Goal: Task Accomplishment & Management: Manage account settings

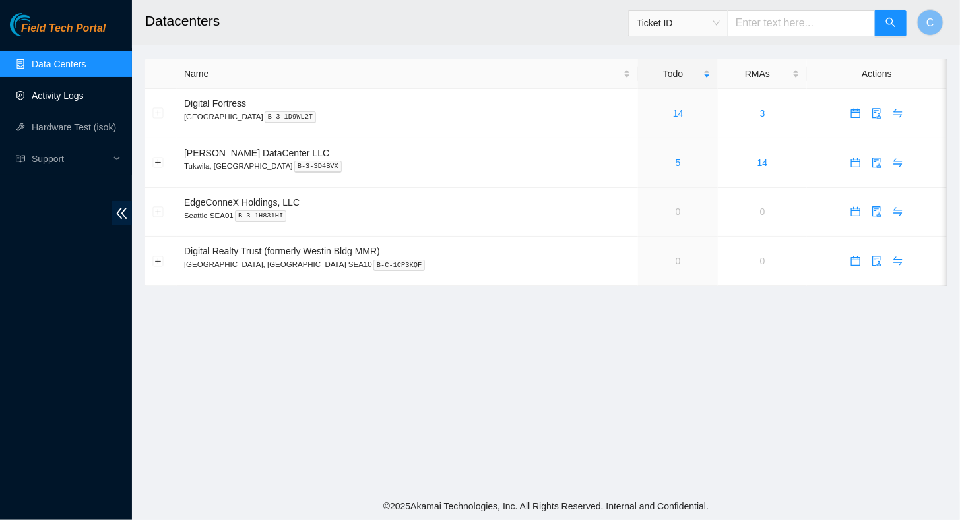
click at [58, 94] on link "Activity Logs" at bounding box center [58, 95] width 52 height 11
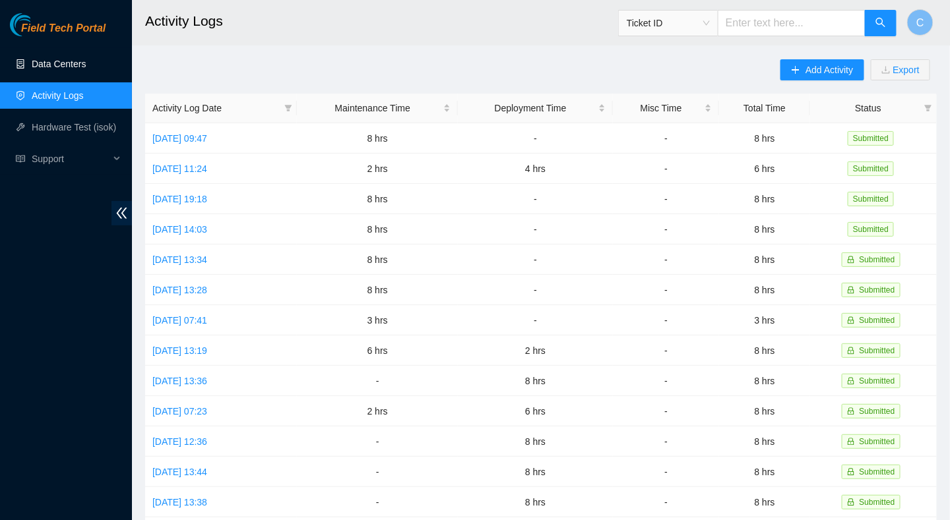
click at [58, 69] on link "Data Centers" at bounding box center [59, 64] width 54 height 11
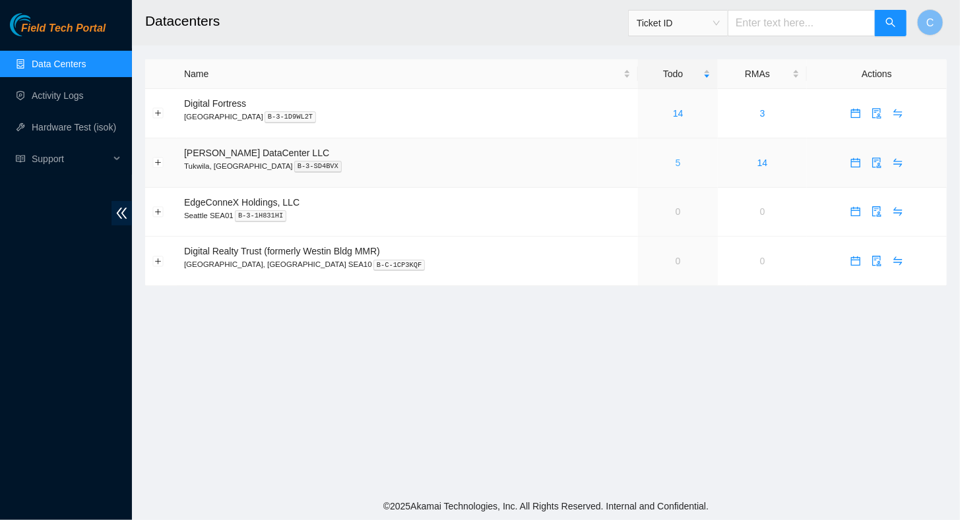
click at [675, 164] on link "5" at bounding box center [677, 163] width 5 height 11
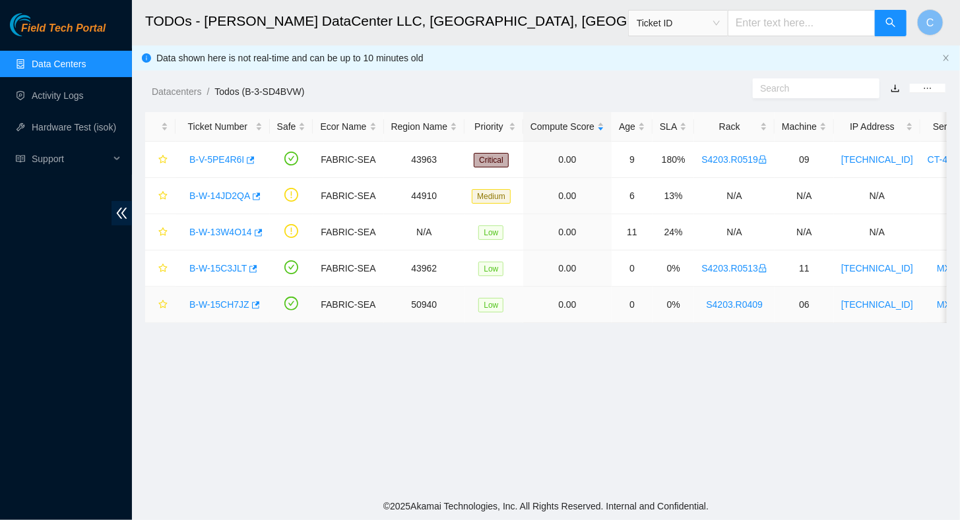
click at [230, 303] on link "B-W-15CH7JZ" at bounding box center [219, 304] width 60 height 11
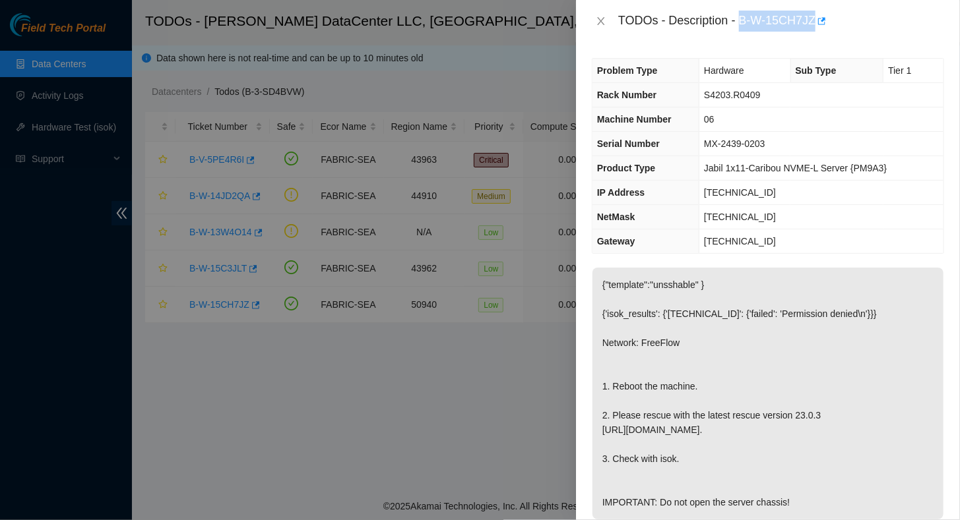
drag, startPoint x: 739, startPoint y: 23, endPoint x: 814, endPoint y: 28, distance: 75.3
click at [814, 28] on div "TODOs - Description - B-W-15CH7JZ" at bounding box center [781, 21] width 326 height 21
copy div "B-W-15CH7JZ"
click at [603, 21] on icon "close" at bounding box center [601, 21] width 11 height 11
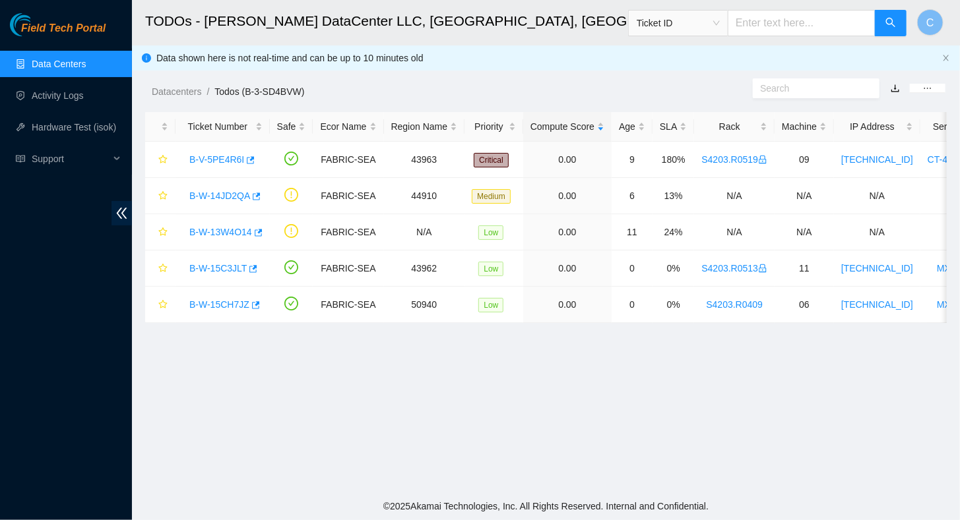
click at [53, 61] on link "Data Centers" at bounding box center [59, 64] width 54 height 11
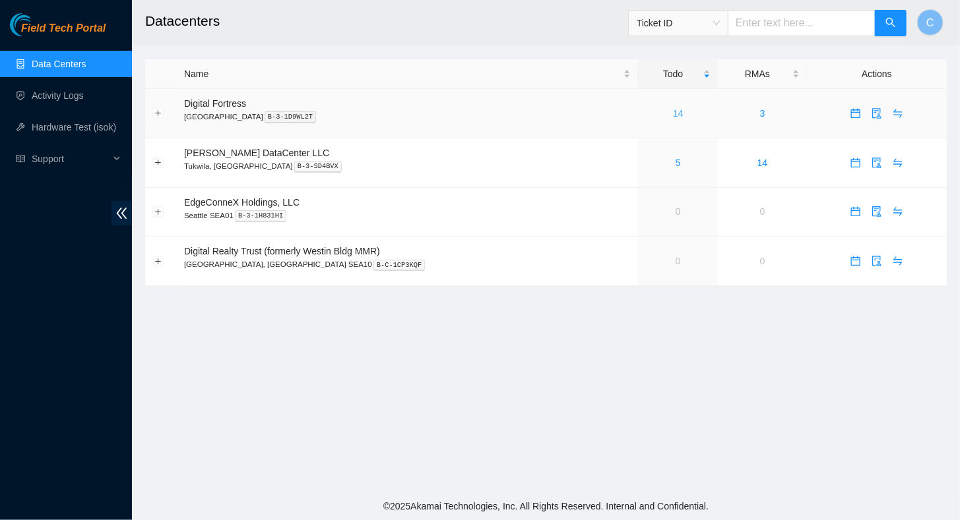
click at [673, 113] on link "14" at bounding box center [678, 113] width 11 height 11
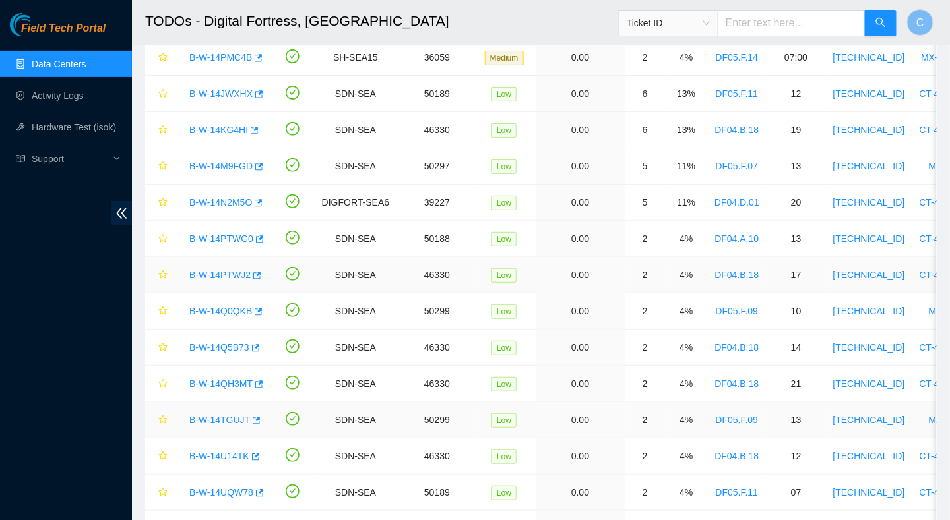
scroll to position [109, 0]
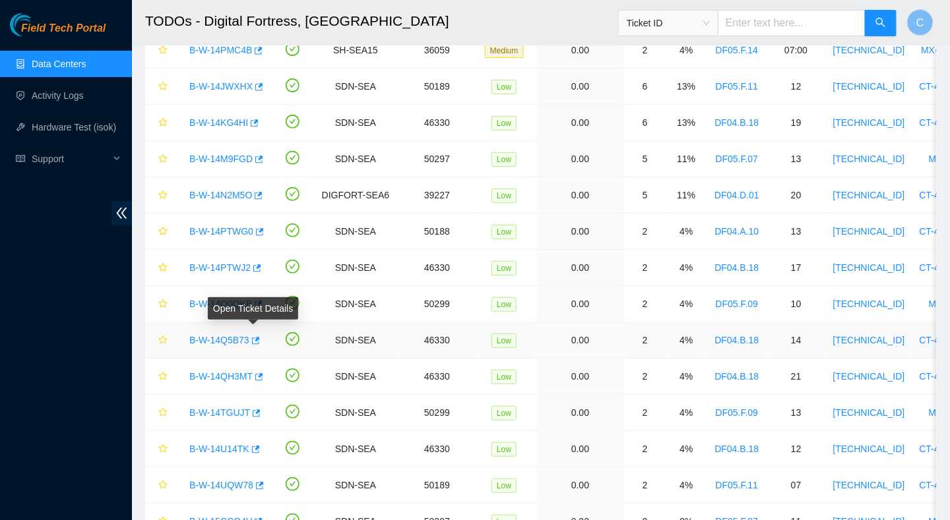
click at [224, 340] on link "B-W-14Q5B73" at bounding box center [219, 340] width 60 height 11
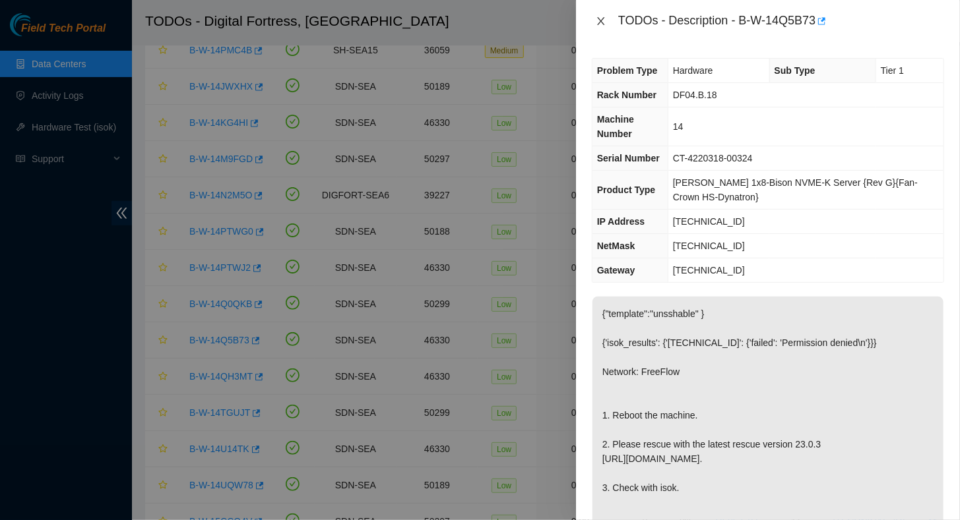
click at [598, 23] on icon "close" at bounding box center [601, 21] width 11 height 11
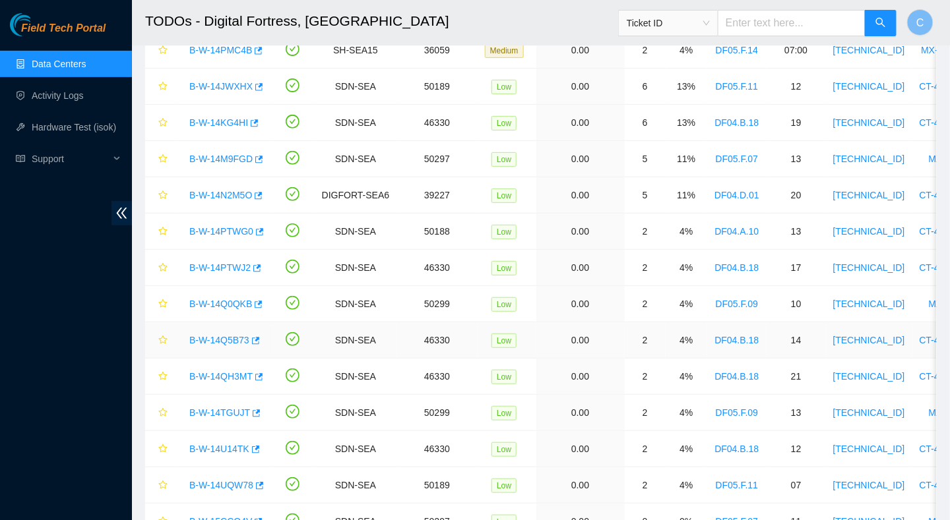
click at [216, 335] on link "B-W-14Q5B73" at bounding box center [219, 340] width 60 height 11
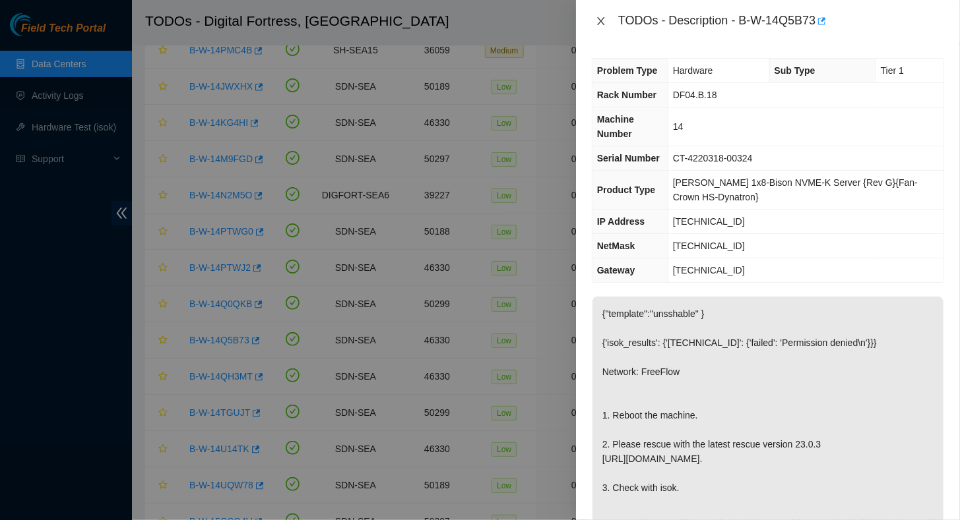
click at [602, 24] on icon "close" at bounding box center [601, 21] width 11 height 11
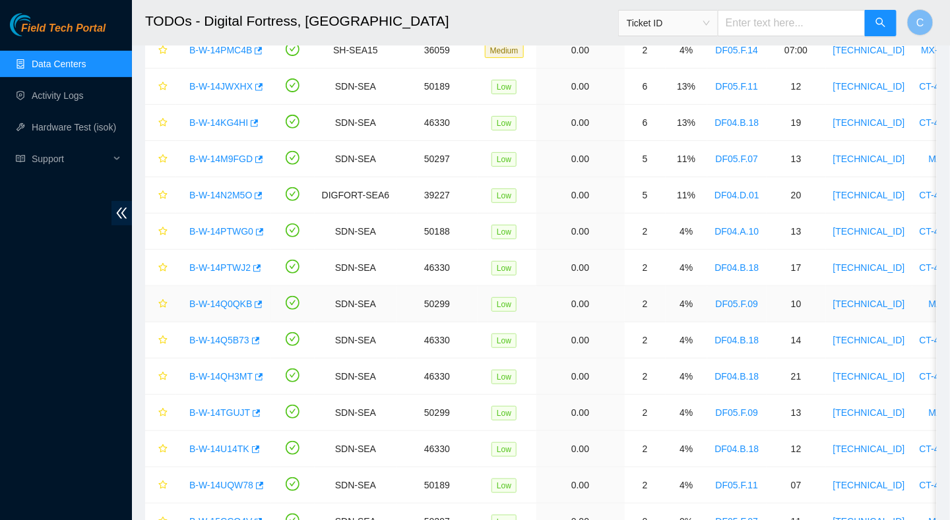
click at [224, 301] on link "B-W-14Q0QKB" at bounding box center [220, 304] width 63 height 11
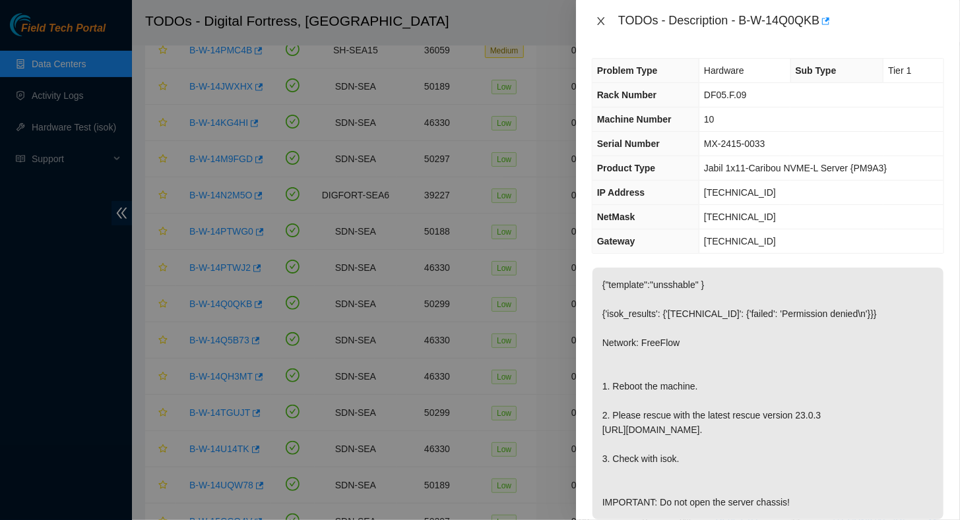
click at [601, 24] on icon "close" at bounding box center [601, 21] width 11 height 11
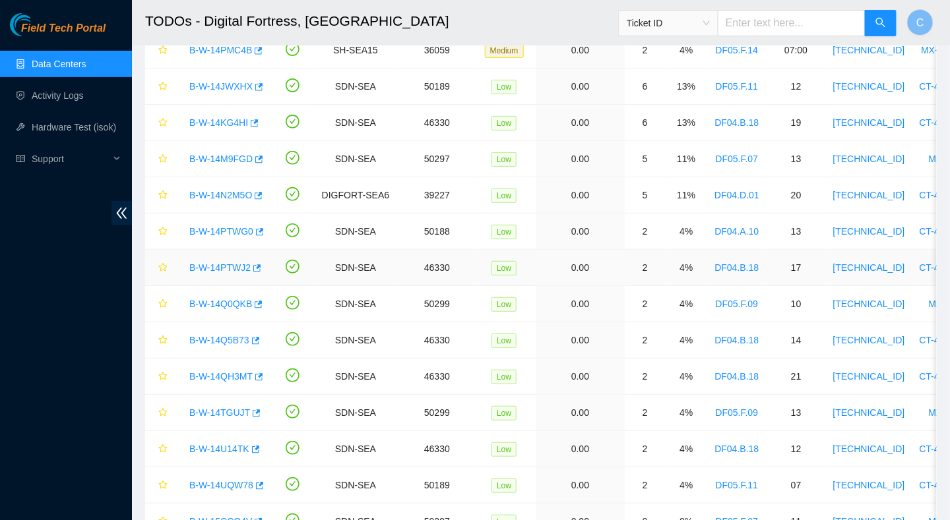
click at [229, 264] on link "B-W-14PTWJ2" at bounding box center [219, 267] width 61 height 11
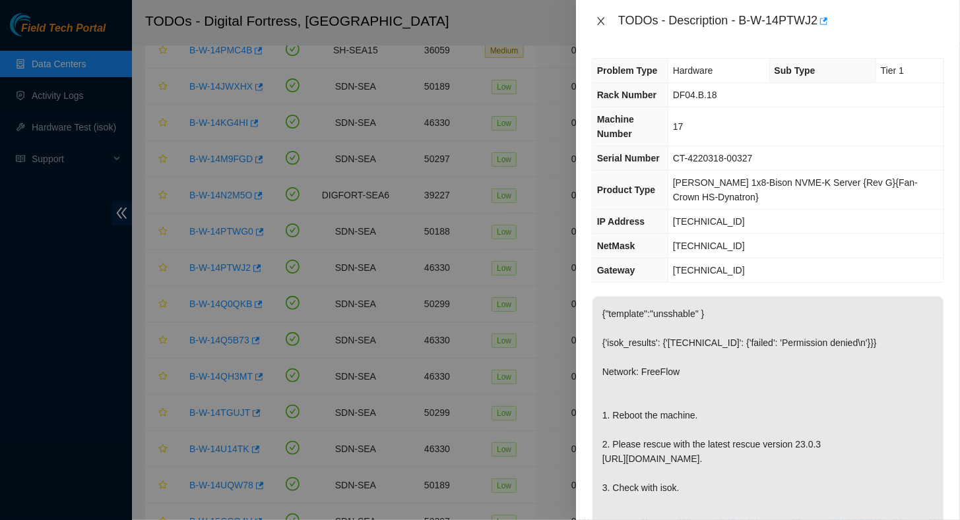
click at [602, 21] on icon "close" at bounding box center [601, 21] width 11 height 11
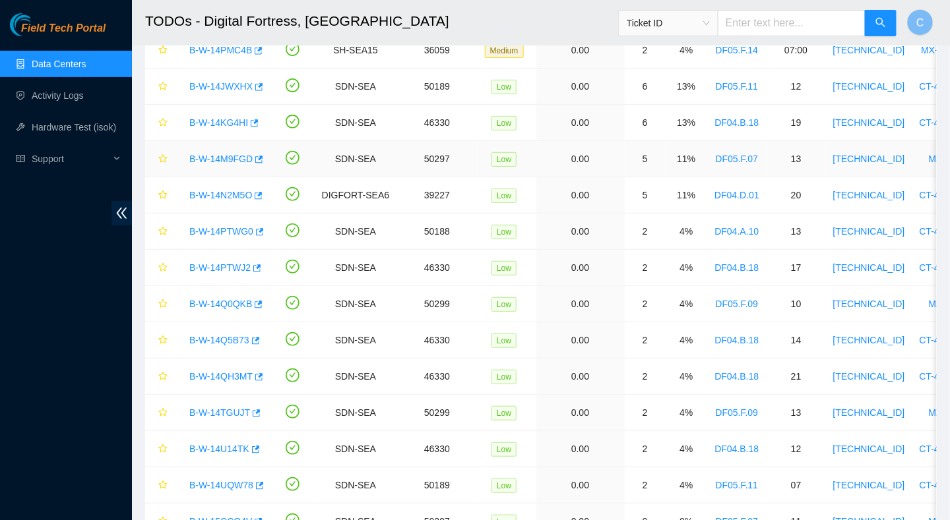
click at [220, 155] on link "B-W-14M9FGD" at bounding box center [220, 159] width 63 height 11
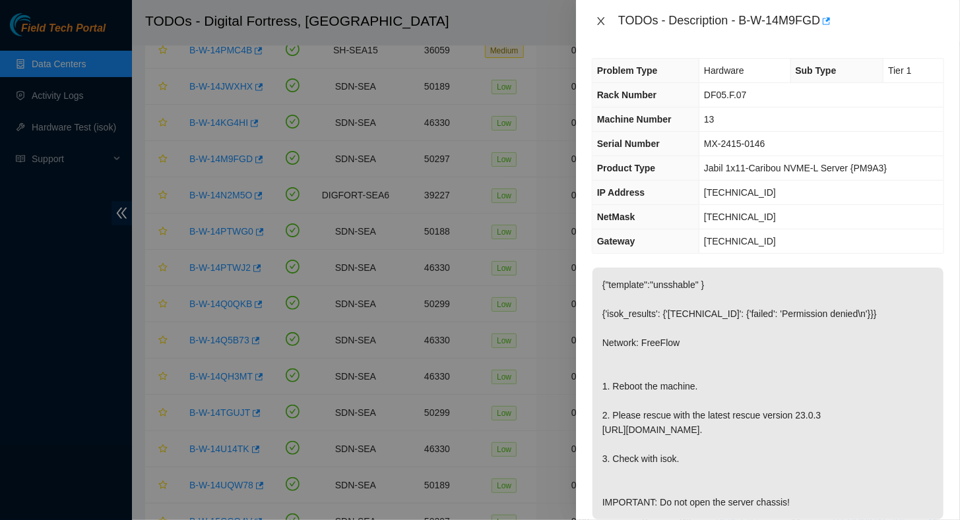
click at [600, 20] on icon "close" at bounding box center [600, 21] width 7 height 8
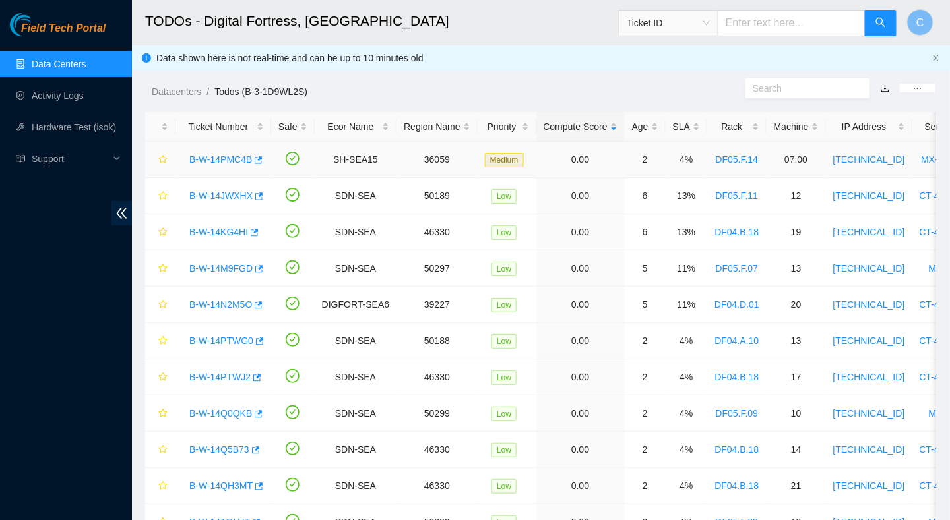
click at [211, 166] on div "B-W-14PMC4B" at bounding box center [223, 159] width 81 height 21
click at [221, 162] on link "B-W-14PMC4B" at bounding box center [220, 159] width 63 height 11
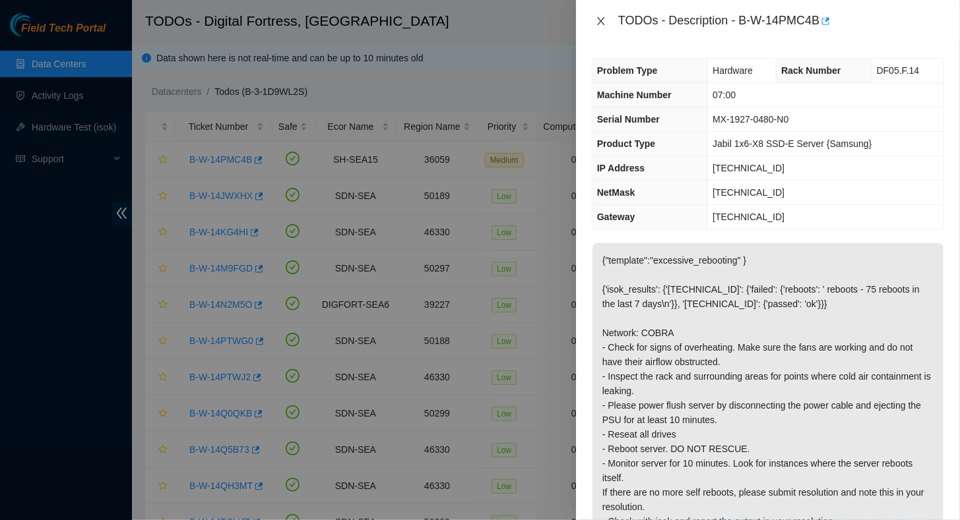
click at [601, 17] on icon "close" at bounding box center [601, 21] width 11 height 11
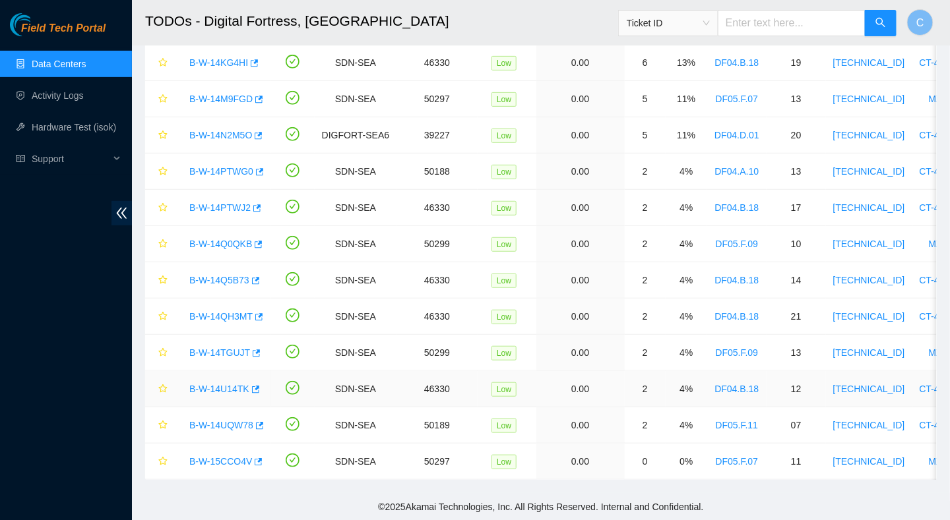
scroll to position [175, 0]
click at [220, 450] on div "B-W-15CCO4V" at bounding box center [223, 460] width 81 height 21
click at [220, 456] on link "B-W-15CCO4V" at bounding box center [220, 461] width 63 height 11
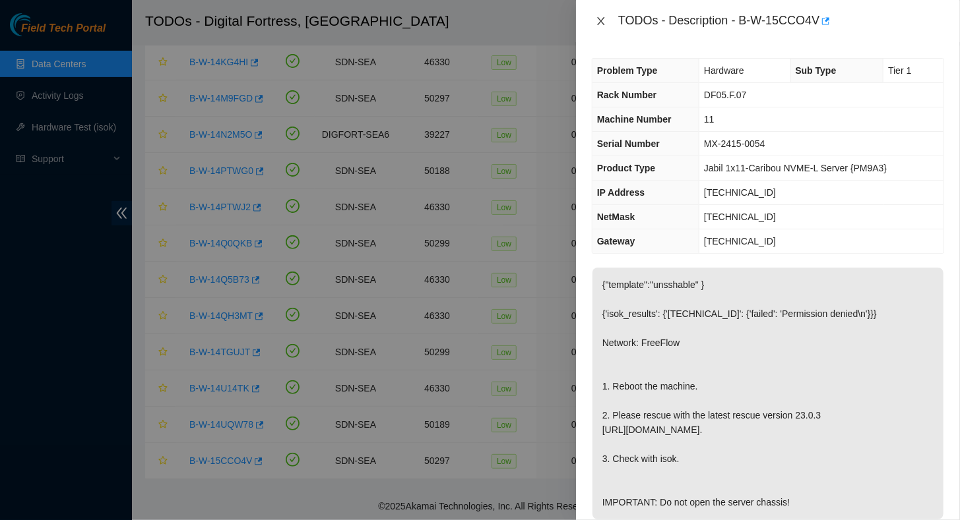
click at [603, 18] on icon "close" at bounding box center [600, 21] width 7 height 8
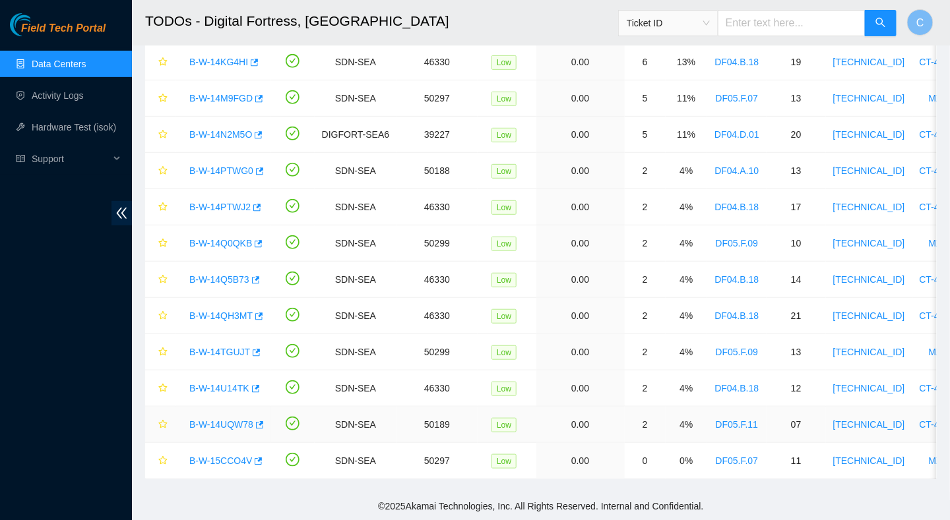
click at [227, 419] on link "B-W-14UQW78" at bounding box center [221, 424] width 64 height 11
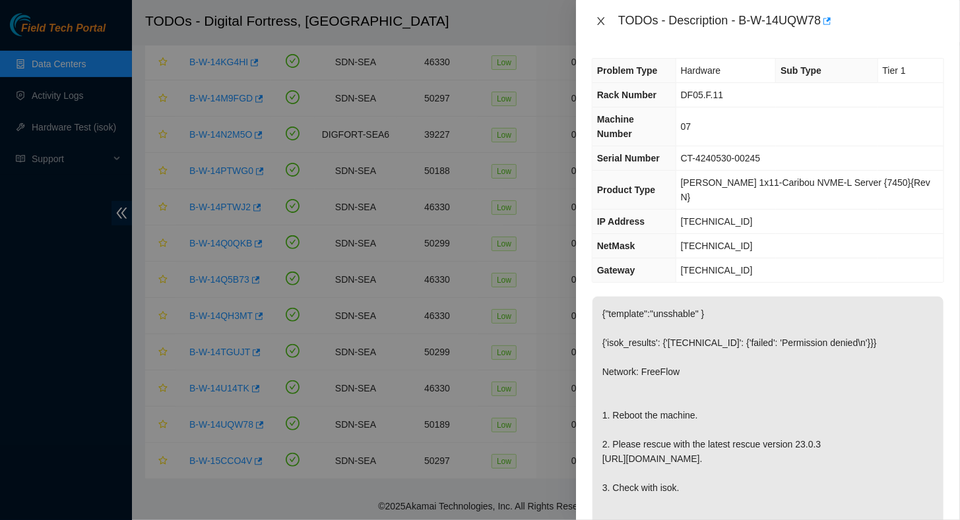
click at [605, 23] on icon "close" at bounding box center [601, 21] width 11 height 11
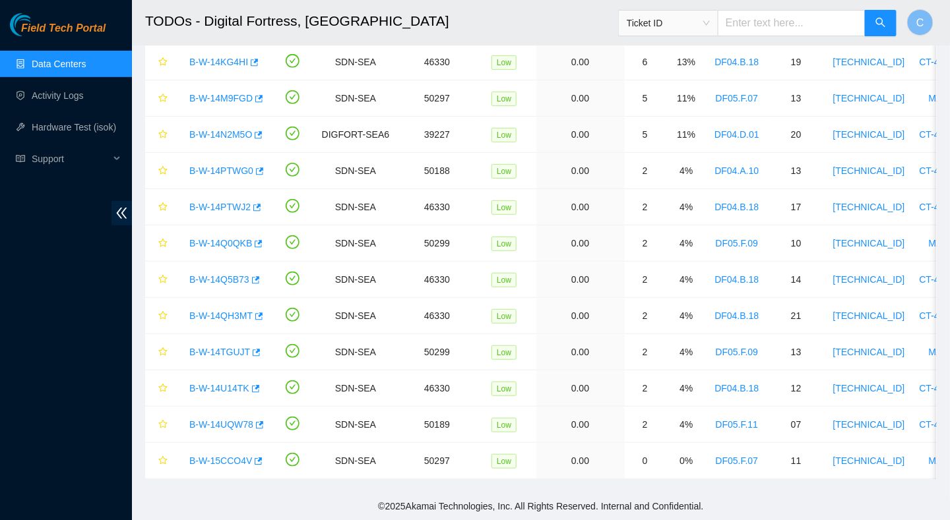
click at [51, 61] on link "Data Centers" at bounding box center [59, 64] width 54 height 11
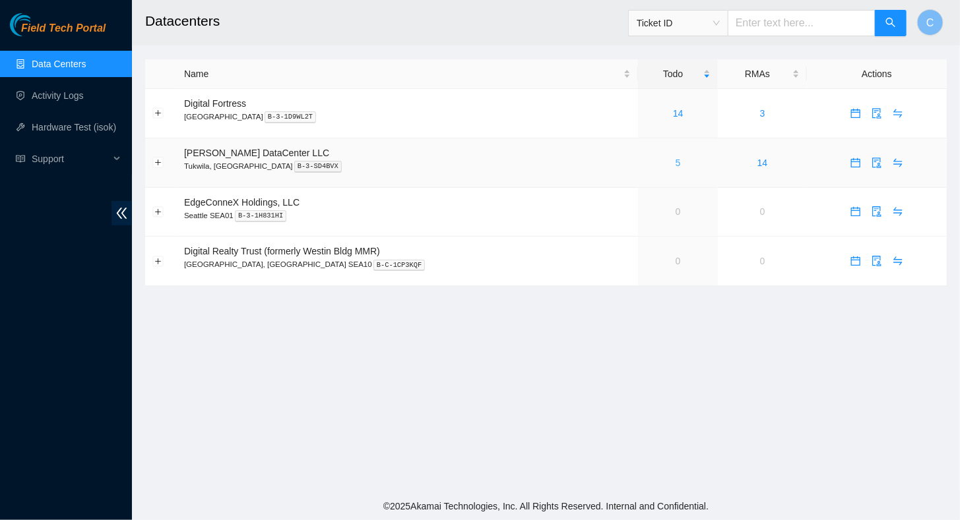
click at [675, 165] on link "5" at bounding box center [677, 163] width 5 height 11
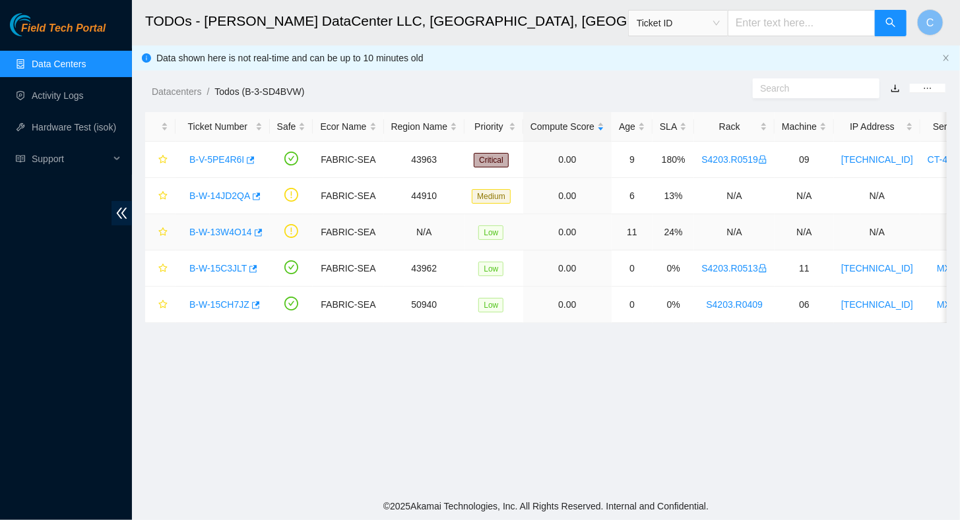
click at [222, 231] on link "B-W-13W4O14" at bounding box center [220, 232] width 63 height 11
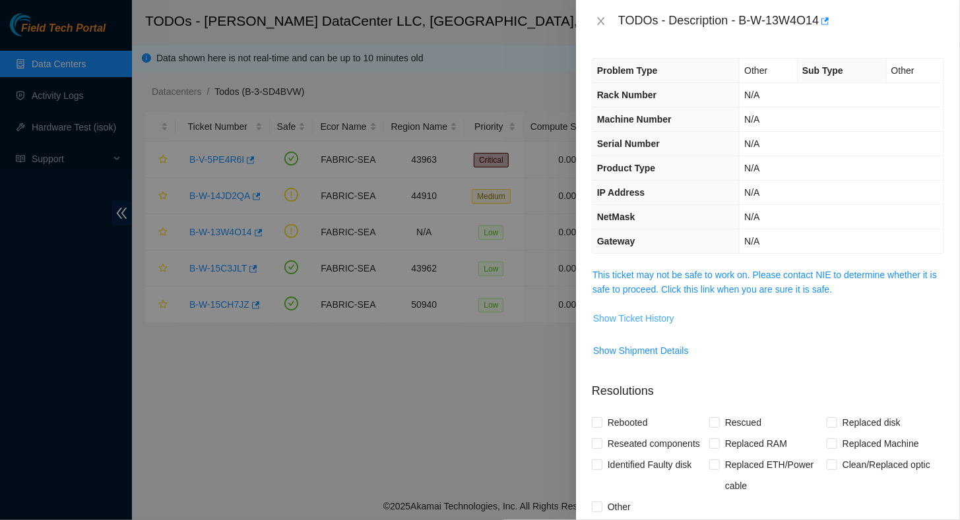
click at [615, 317] on span "Show Ticket History" at bounding box center [633, 318] width 81 height 15
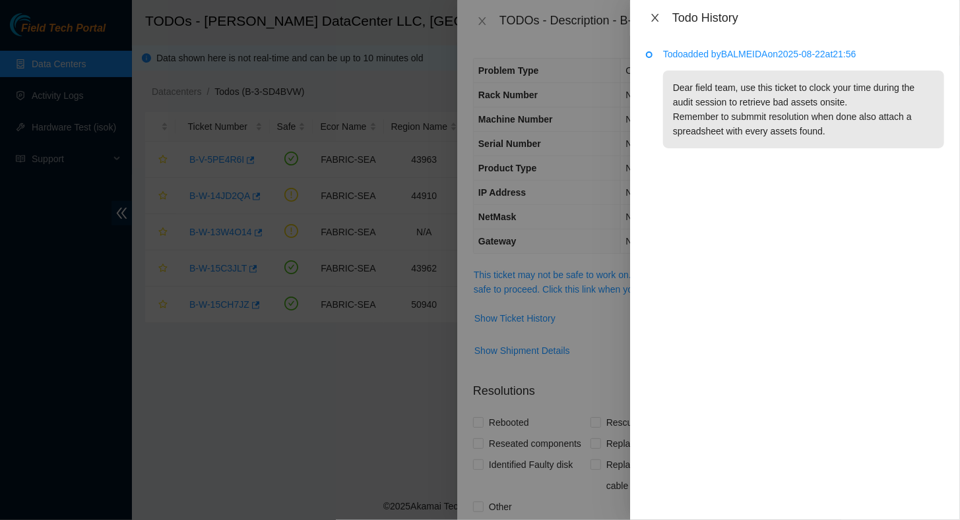
click at [652, 21] on icon "close" at bounding box center [654, 18] width 7 height 8
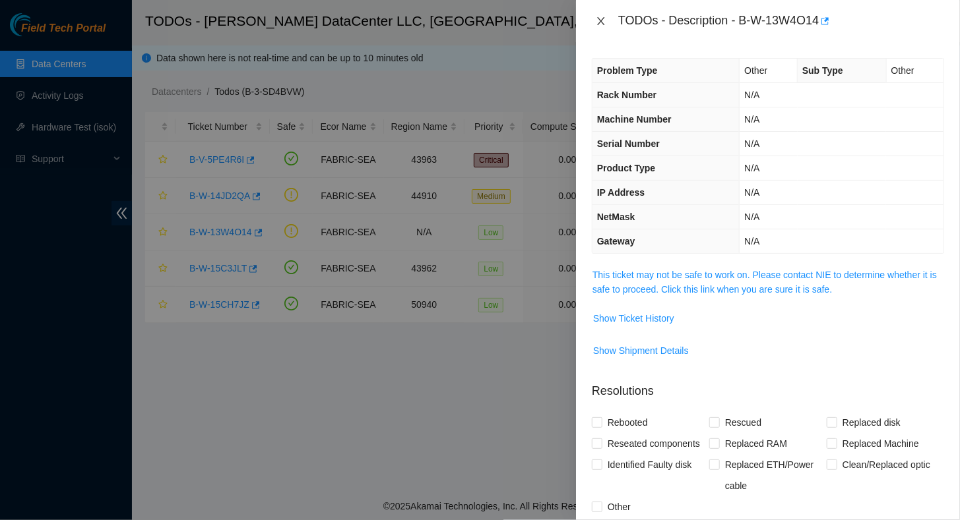
click at [602, 22] on icon "close" at bounding box center [600, 21] width 7 height 8
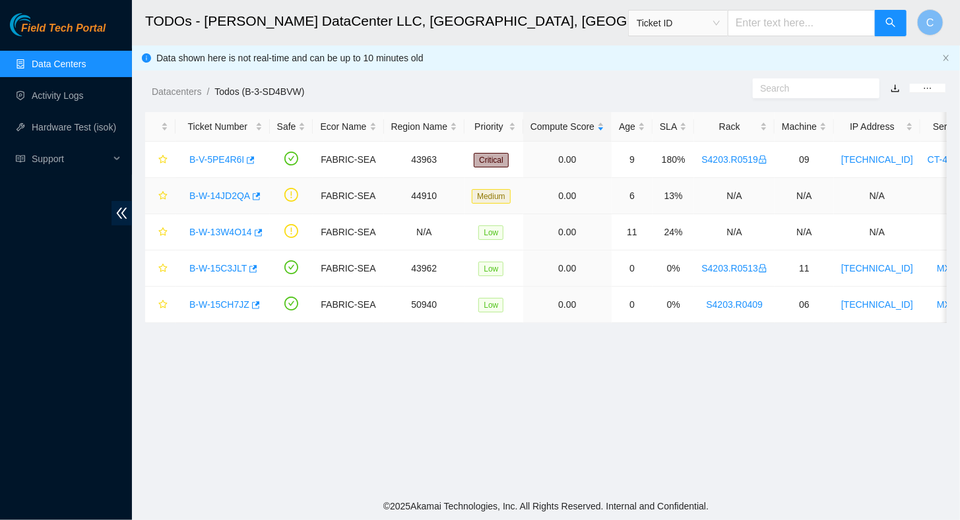
click at [228, 192] on link "B-W-14JD2QA" at bounding box center [219, 196] width 61 height 11
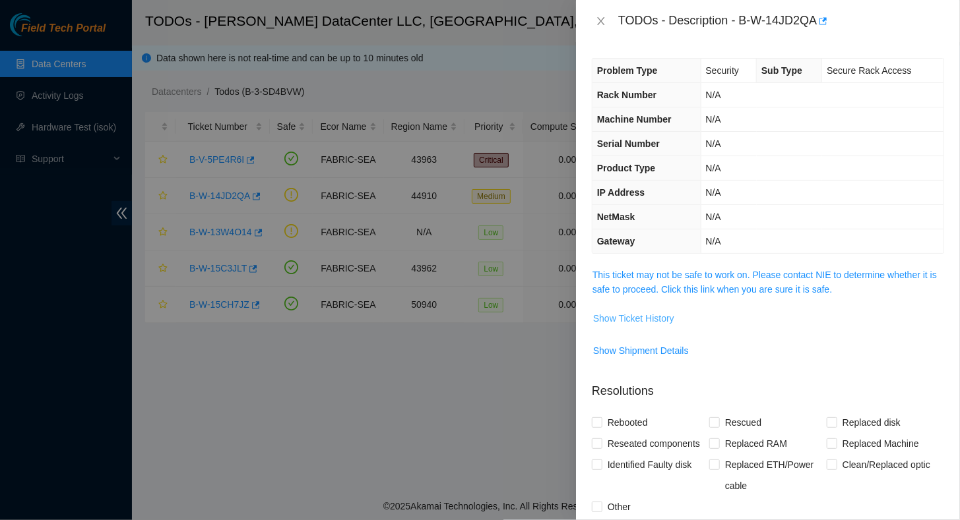
click at [619, 318] on span "Show Ticket History" at bounding box center [633, 318] width 81 height 15
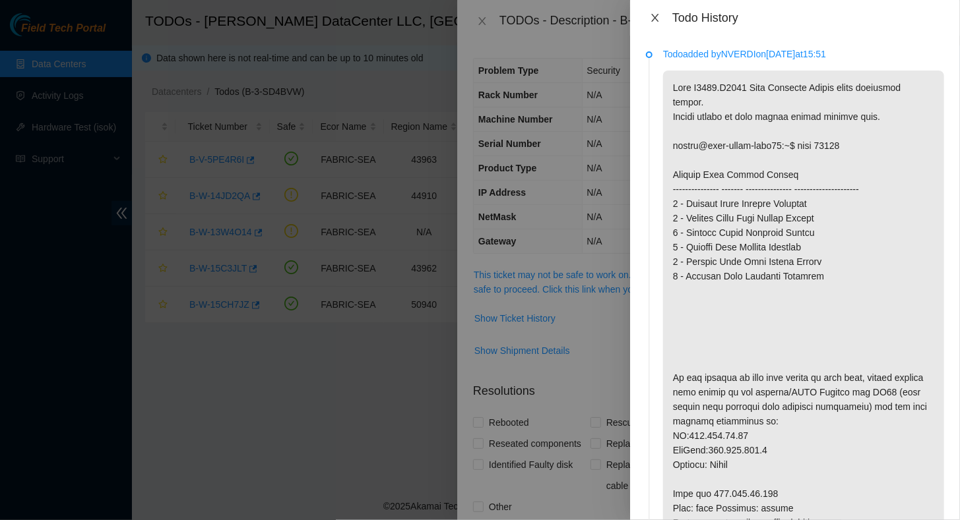
click at [655, 15] on icon "close" at bounding box center [655, 18] width 11 height 11
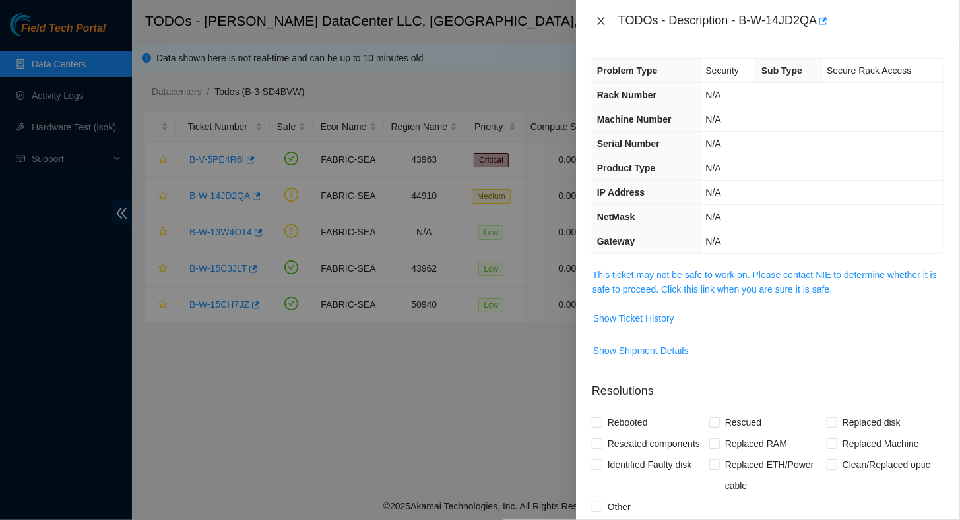
click at [598, 17] on icon "close" at bounding box center [601, 21] width 11 height 11
